Goal: Information Seeking & Learning: Learn about a topic

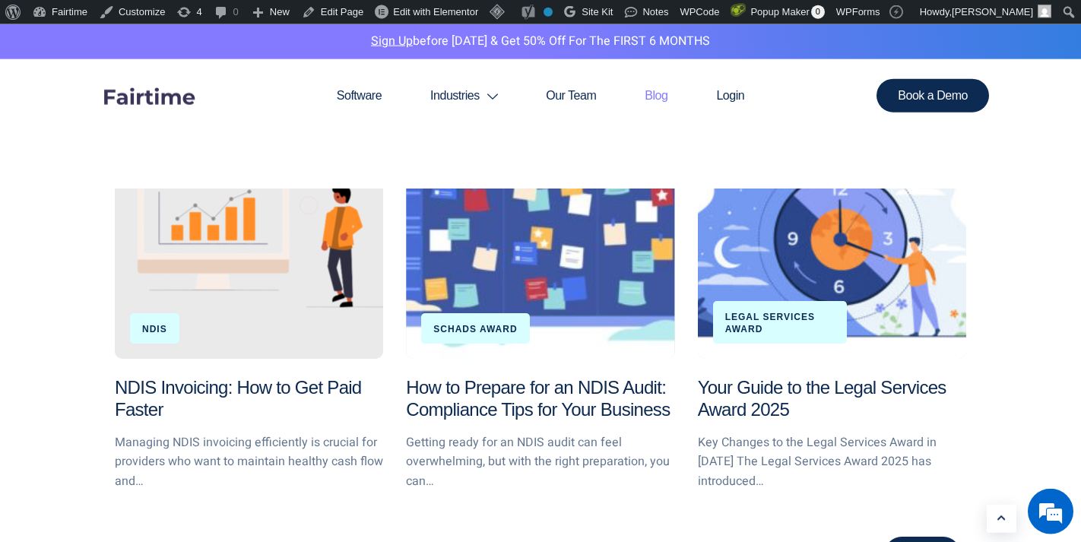
scroll to position [1649, 0]
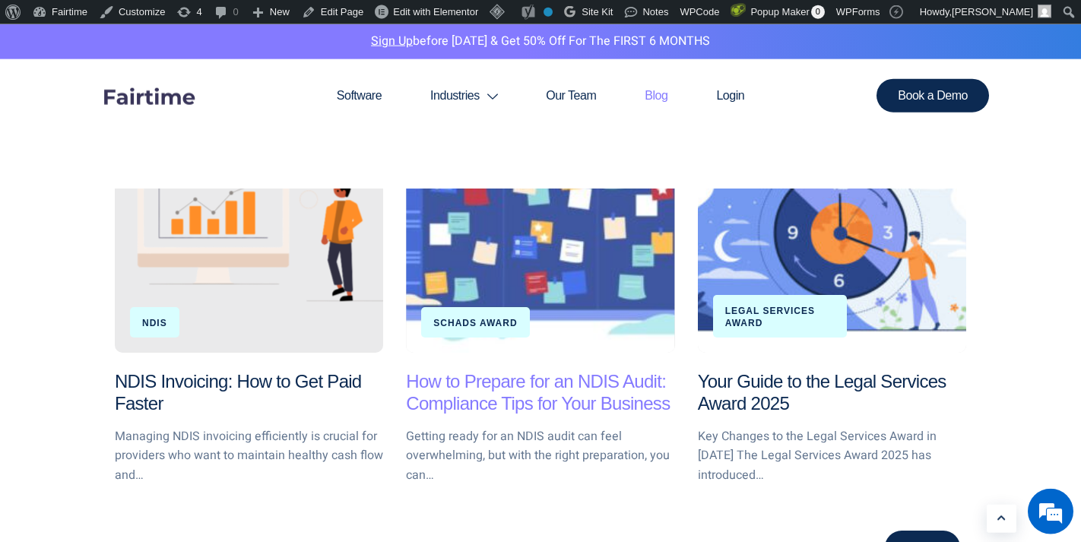
click at [559, 383] on link "How to Prepare for an NDIS Audit: Compliance Tips for Your Business" at bounding box center [538, 392] width 264 height 43
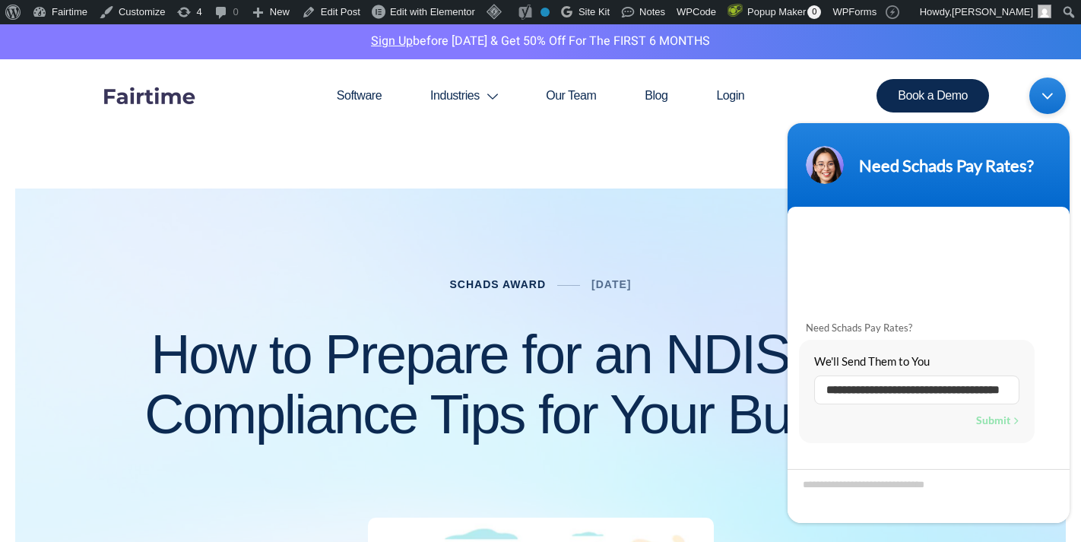
click at [497, 286] on link "Schads Award" at bounding box center [497, 284] width 97 height 12
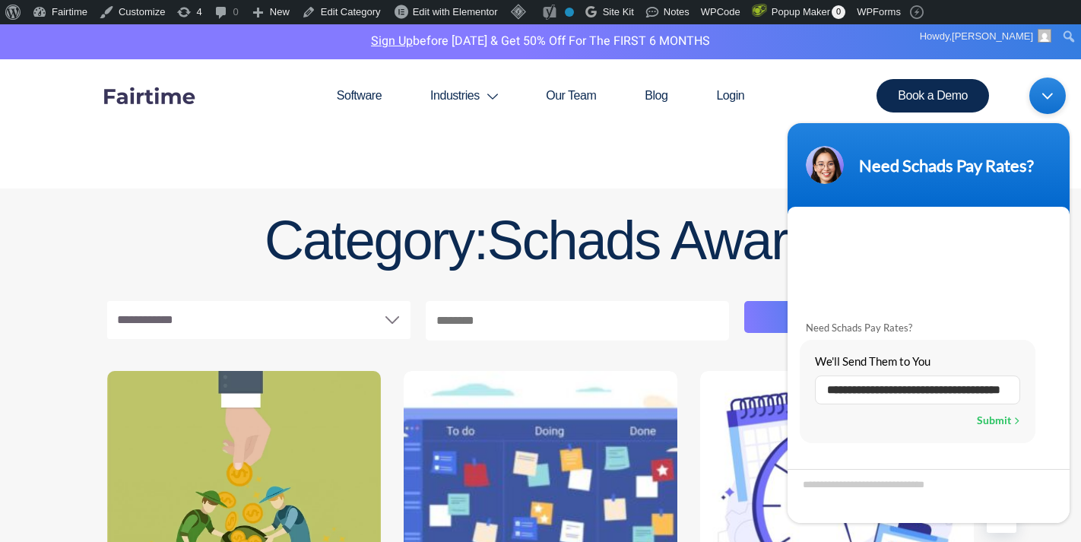
click at [1049, 93] on div "Minimize live chat window" at bounding box center [1047, 95] width 36 height 36
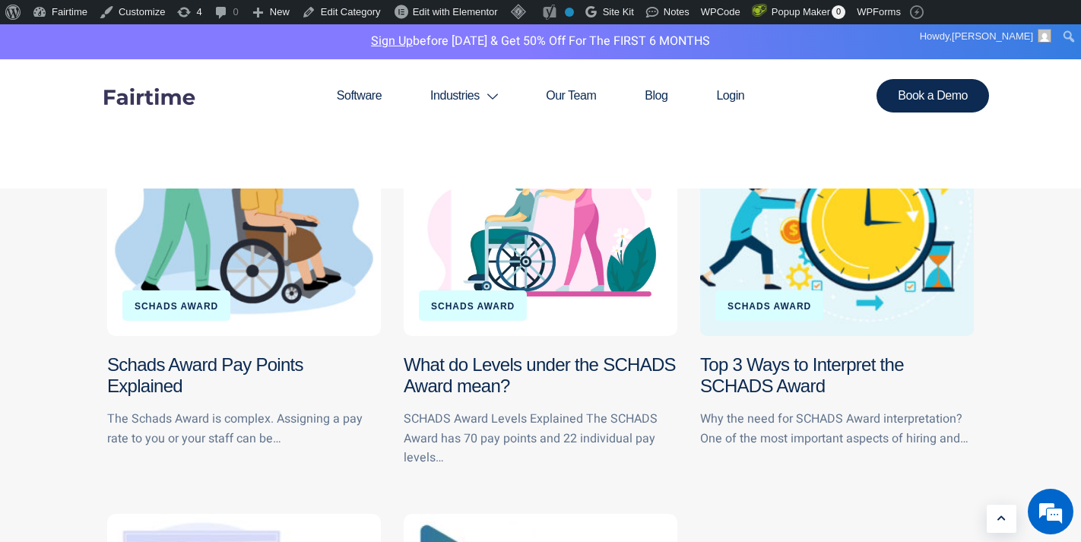
scroll to position [1182, 0]
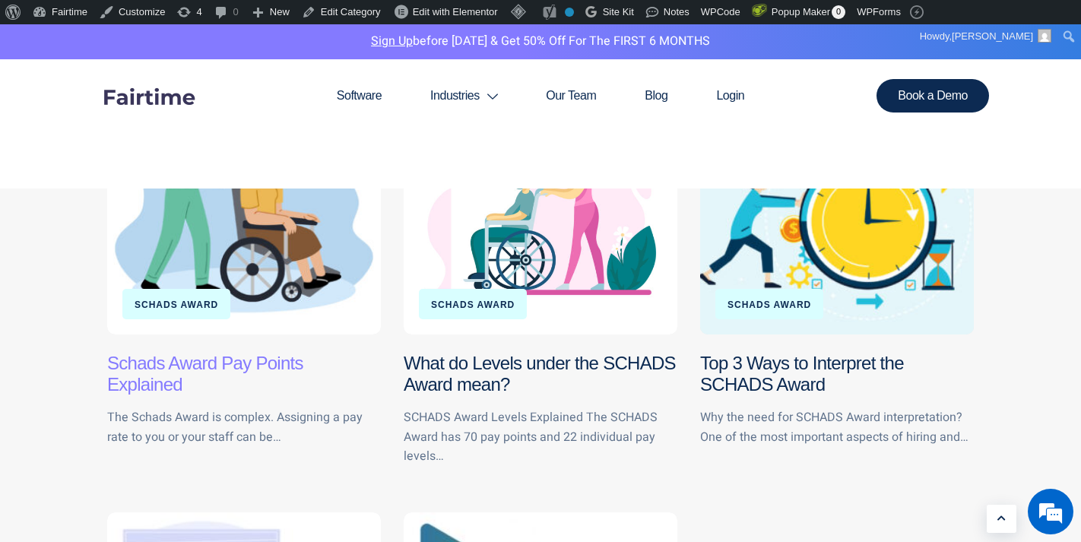
click at [228, 366] on link "Schads Award Pay Points Explained" at bounding box center [205, 374] width 196 height 43
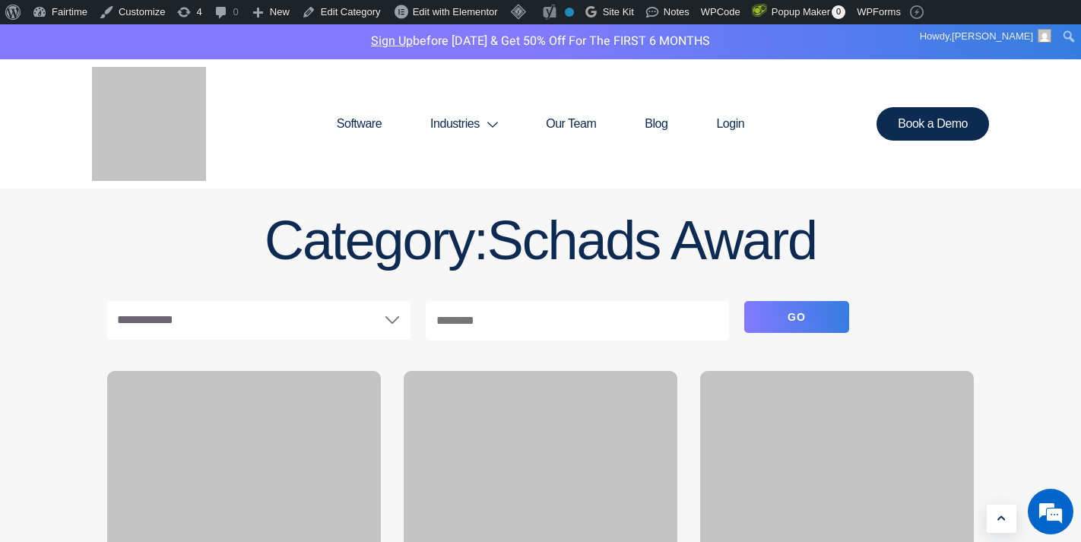
scroll to position [1182, 0]
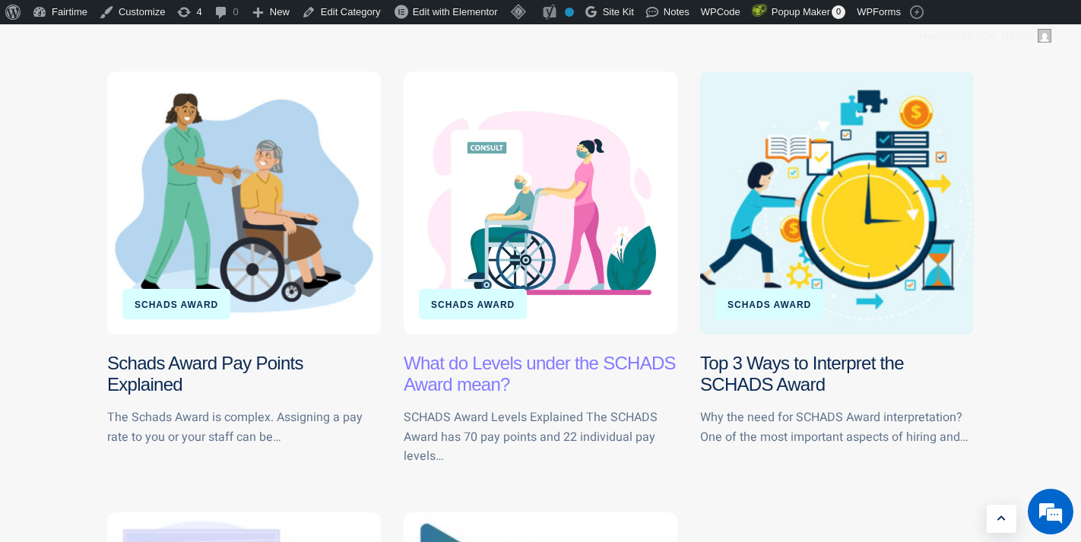
click at [533, 362] on link "What do Levels under the SCHADS Award mean?" at bounding box center [539, 374] width 272 height 43
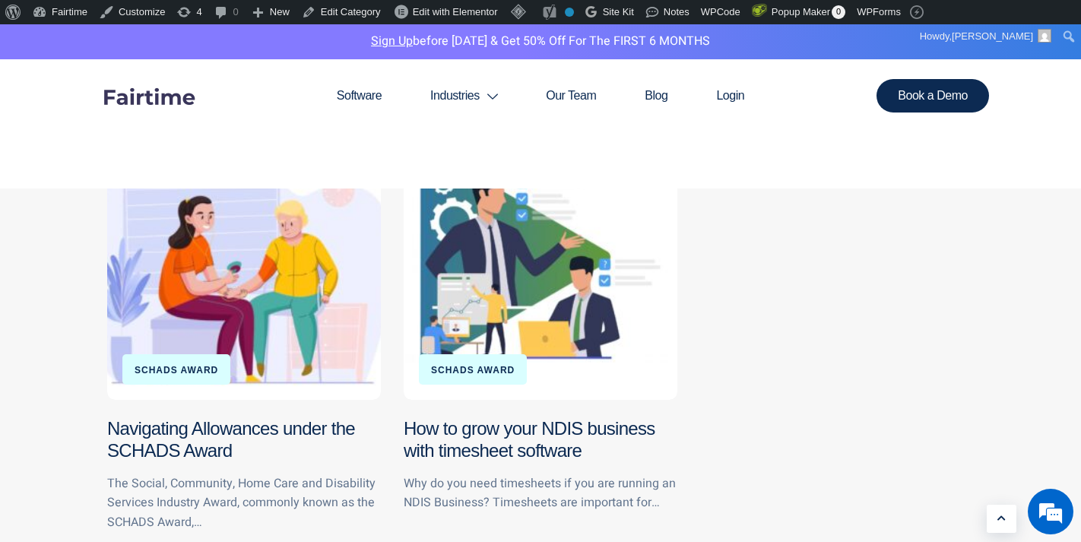
scroll to position [1574, 0]
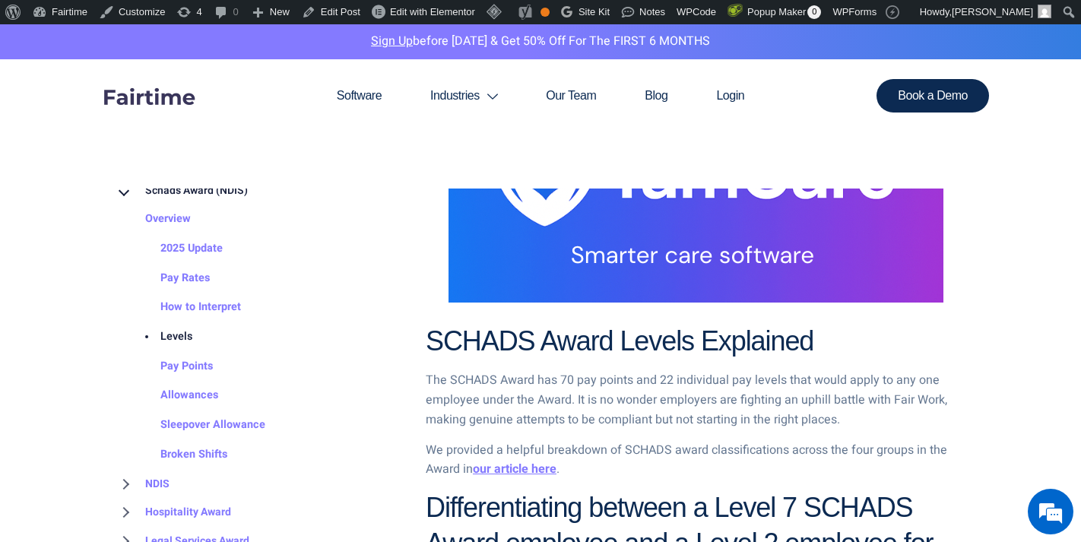
scroll to position [807, 0]
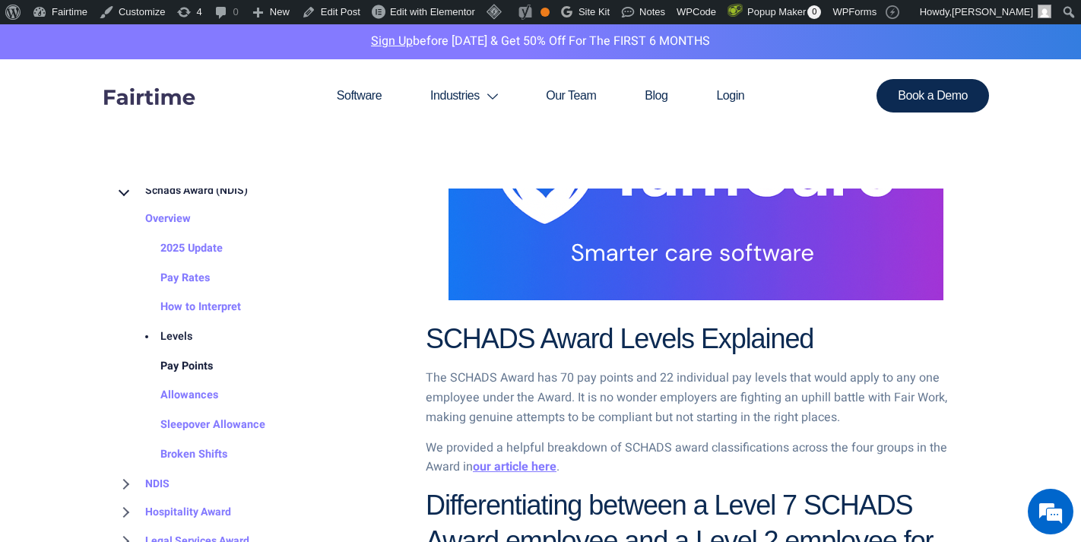
click at [195, 368] on link "Pay Points" at bounding box center [171, 367] width 83 height 30
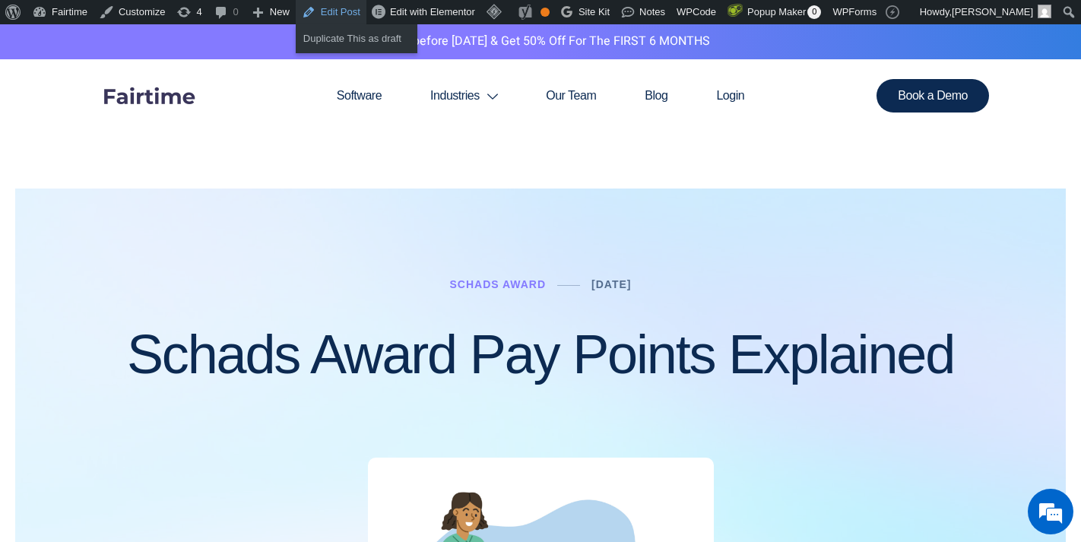
click at [344, 12] on link "Edit Post" at bounding box center [331, 12] width 71 height 24
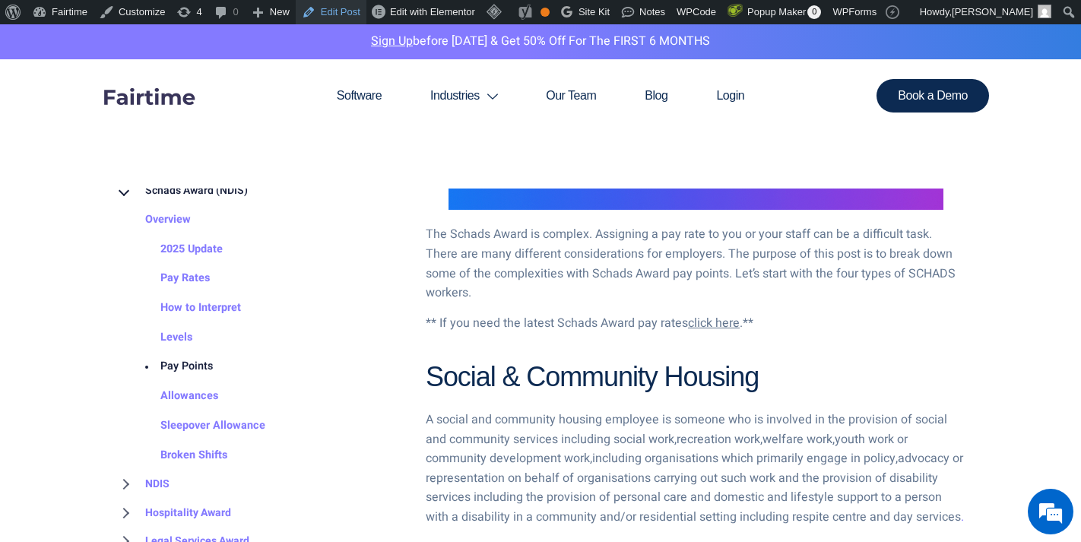
scroll to position [900, 0]
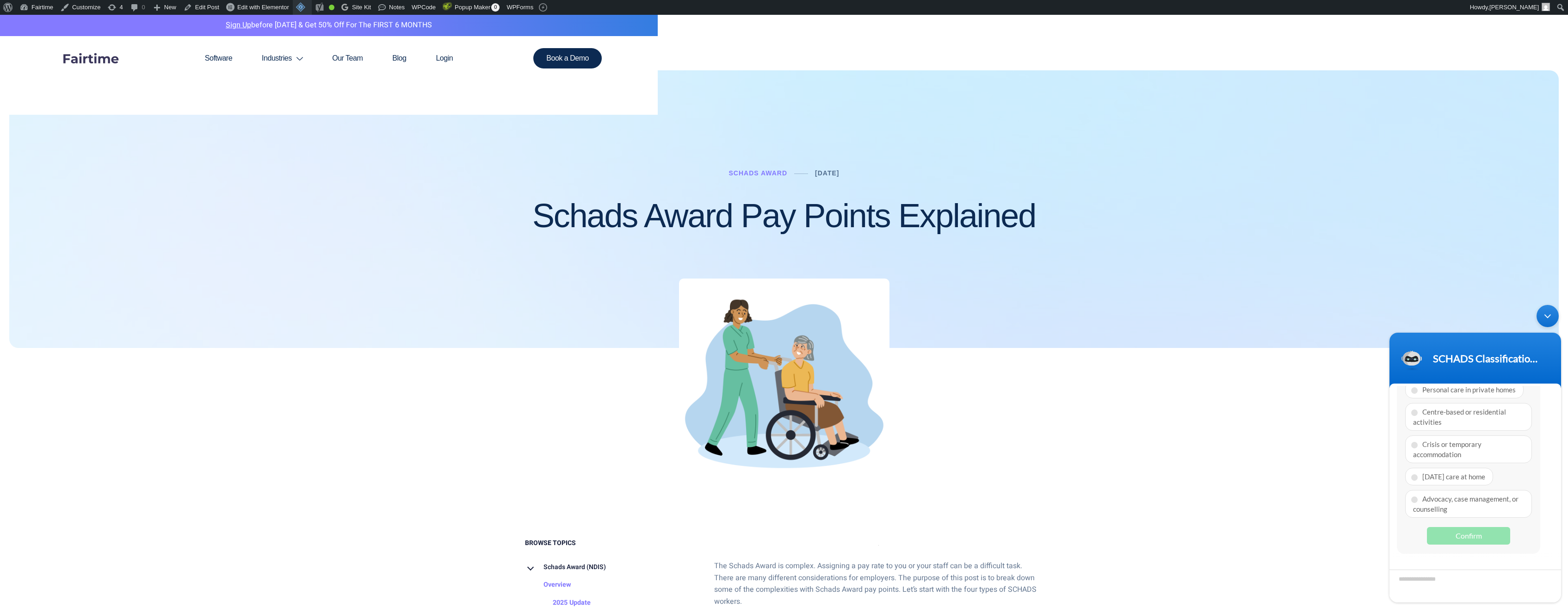
scroll to position [125, 0]
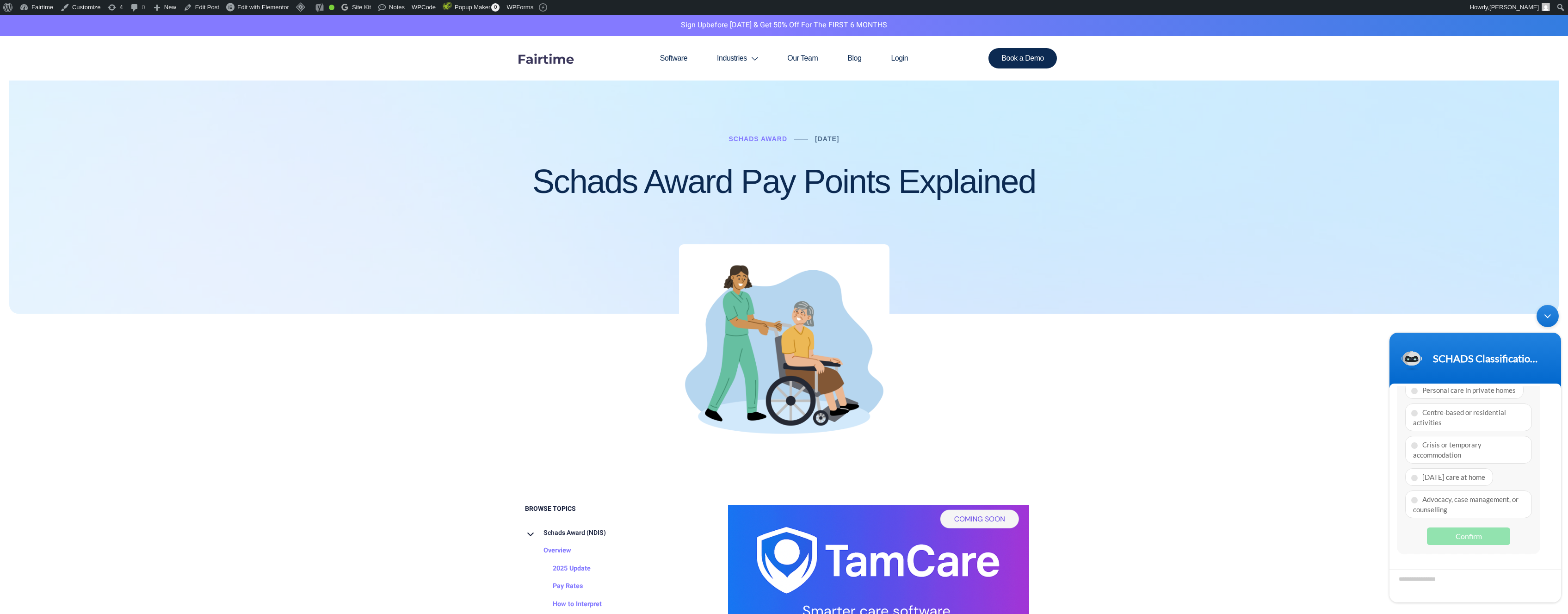
click at [657, 317] on body "SCHADS Classification Tool SCHADS Classification Tool Welcome to Fairtime, if y…" at bounding box center [1475, 454] width 181 height 307
click at [657, 315] on div "Minimize live chat window" at bounding box center [1547, 316] width 22 height 22
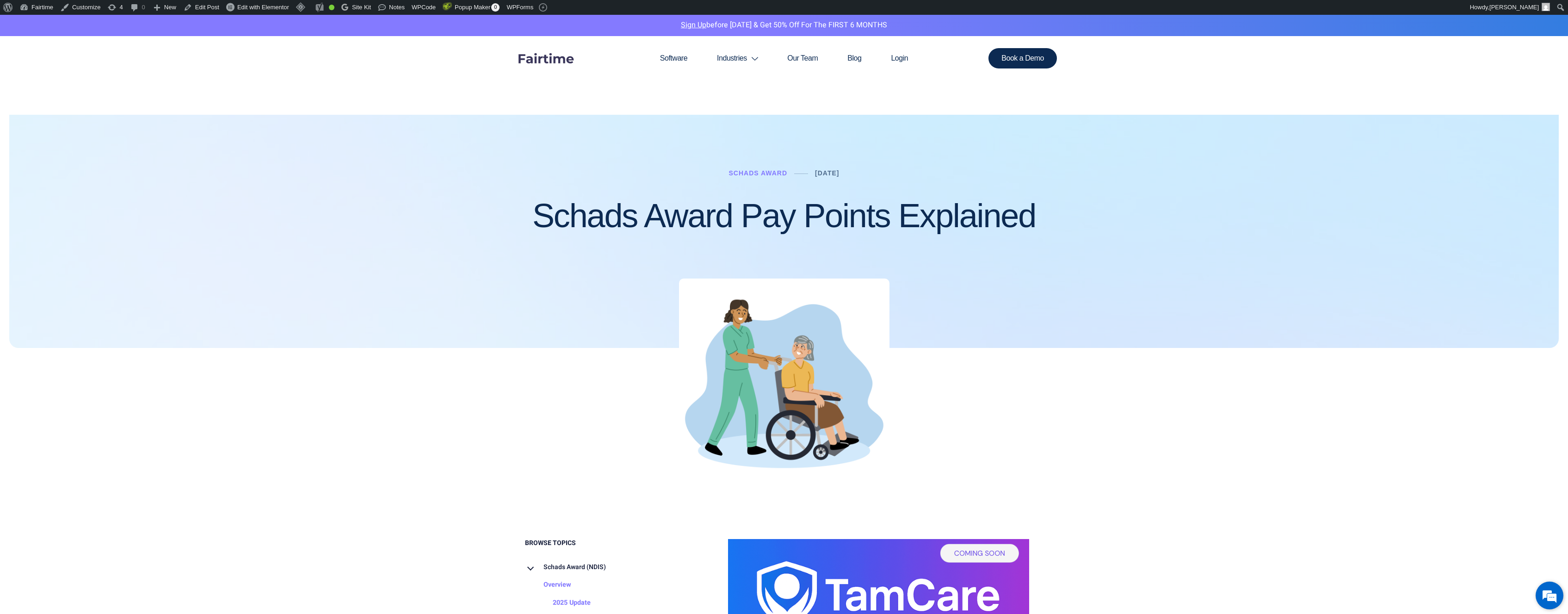
click at [1549, 589] on em at bounding box center [1549, 595] width 25 height 25
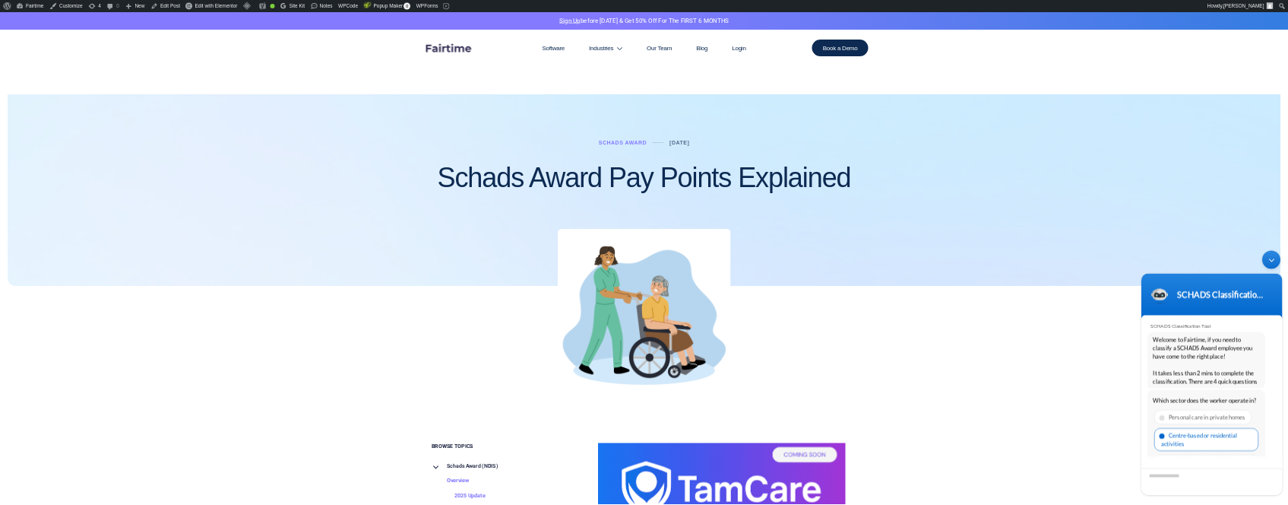
scroll to position [12, 0]
